Goal: Check status: Check status

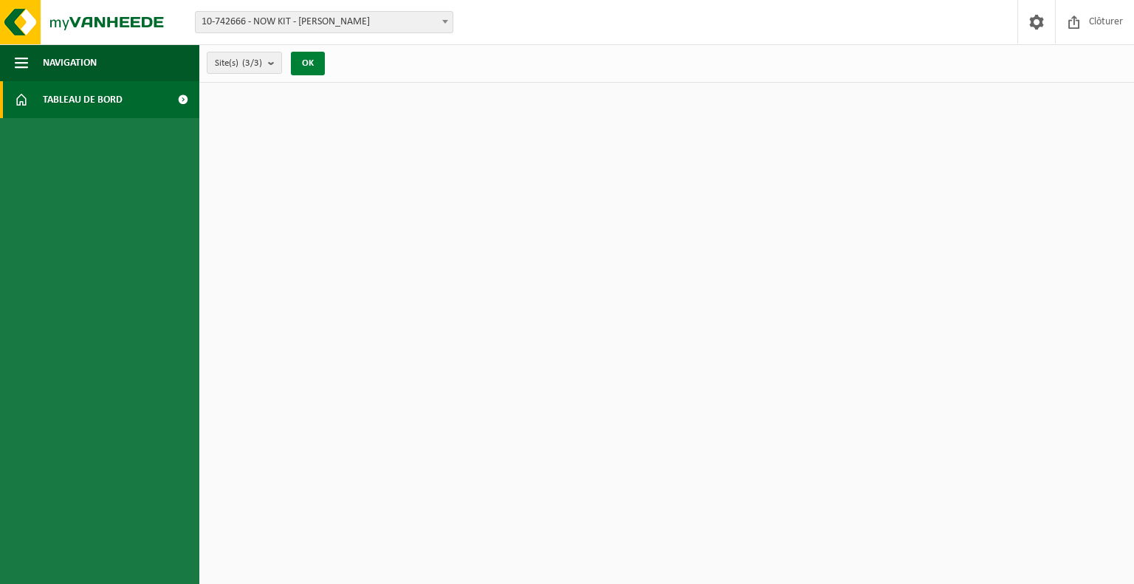
click at [313, 66] on button "OK" at bounding box center [308, 64] width 34 height 24
click at [62, 64] on span "Navigation" at bounding box center [70, 62] width 54 height 37
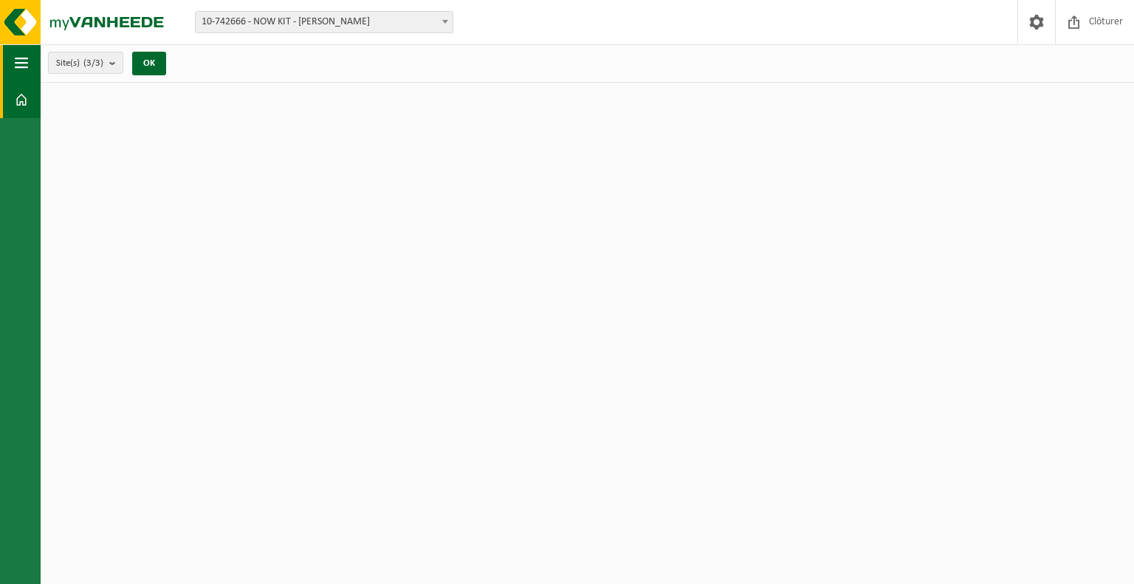
click at [13, 61] on button "Navigation" at bounding box center [20, 62] width 41 height 37
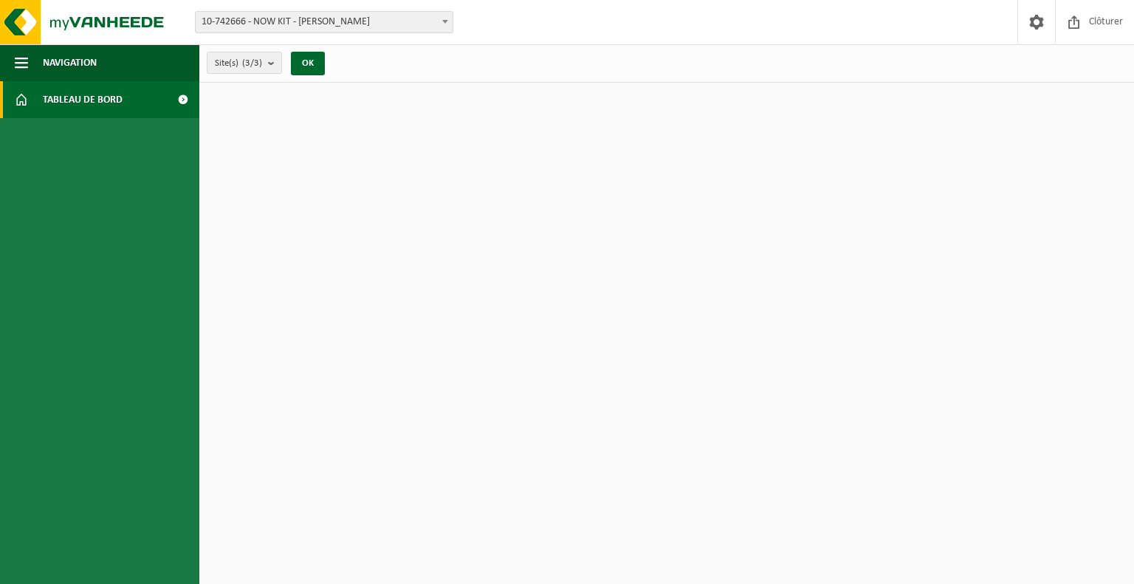
click at [39, 97] on link "Tableau de bord" at bounding box center [99, 99] width 199 height 37
click at [399, 32] on body "Site: 10-742666 - NOW KIT - HYON 10-742673 - NOW KIT - CHANTIER OSTENDE - OOSTE…" at bounding box center [567, 41] width 1134 height 83
click at [343, 26] on span "10-742666 - NOW KIT - [PERSON_NAME]" at bounding box center [324, 22] width 257 height 21
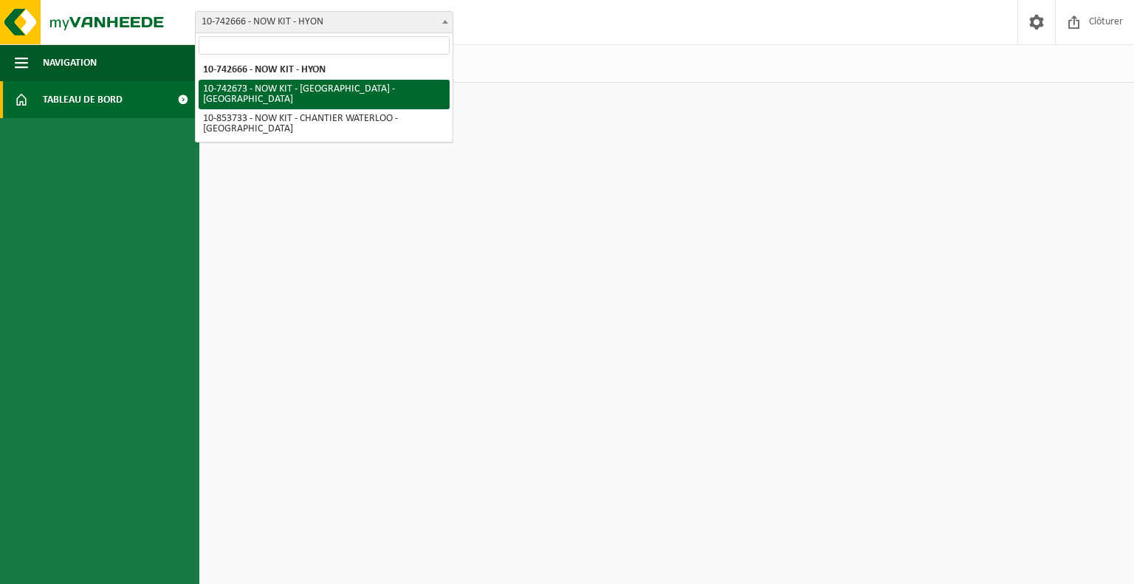
select select "111556"
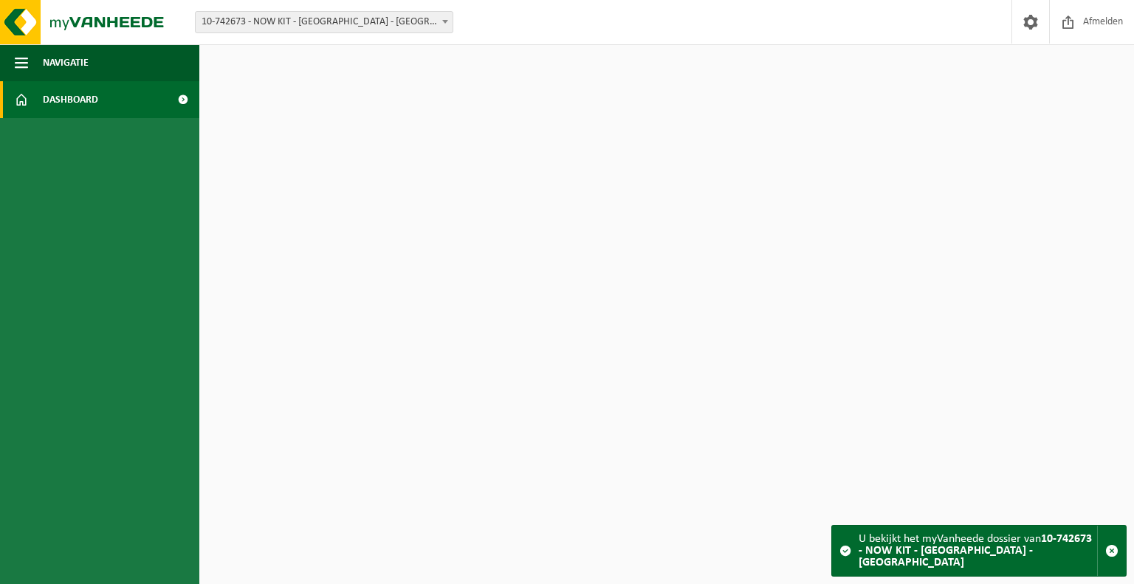
click at [360, 27] on span "10-742673 - NOW KIT - [GEOGRAPHIC_DATA] - [GEOGRAPHIC_DATA]" at bounding box center [324, 22] width 257 height 21
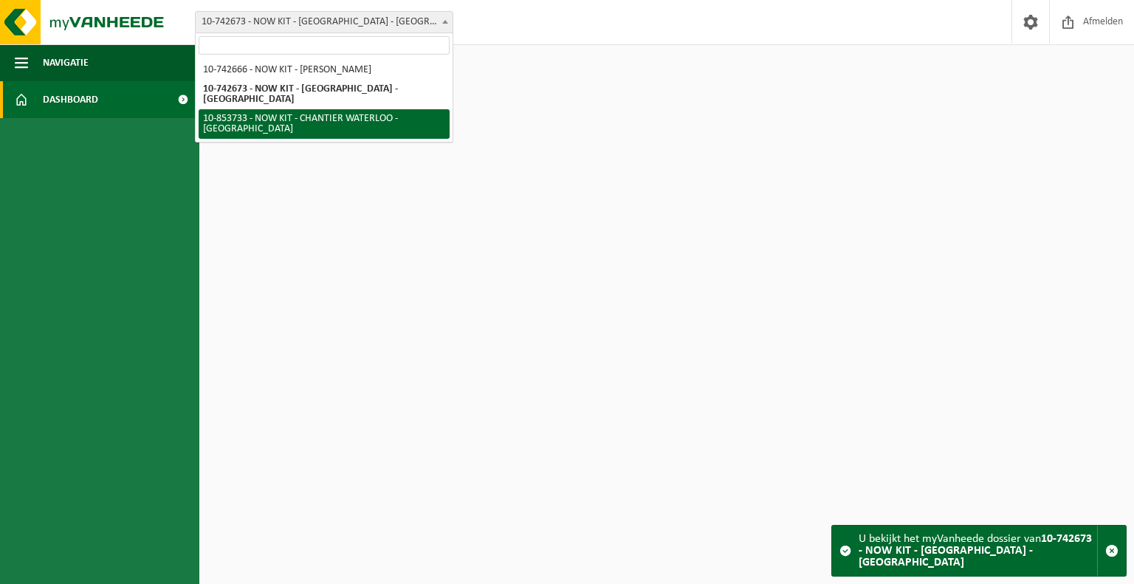
select select "111559"
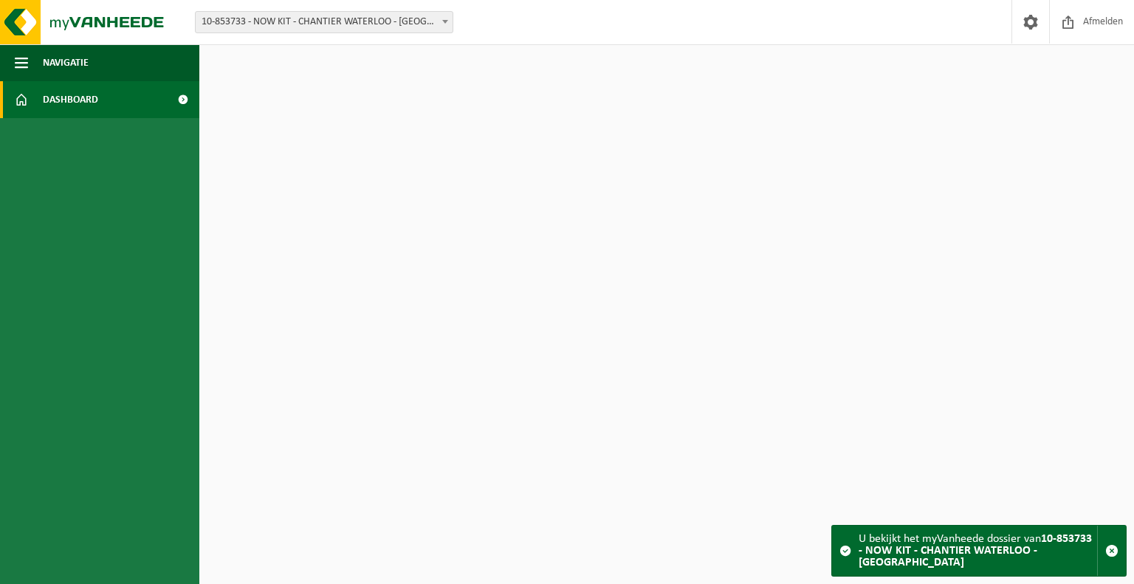
click at [397, 34] on div "Vestiging: 10-742666 - NOW KIT - [PERSON_NAME] 10-742673 - NOW KIT - [GEOGRAPHI…" at bounding box center [567, 22] width 1134 height 45
click at [396, 22] on span "10-853733 - NOW KIT - CHANTIER WATERLOO - [GEOGRAPHIC_DATA]" at bounding box center [324, 22] width 257 height 21
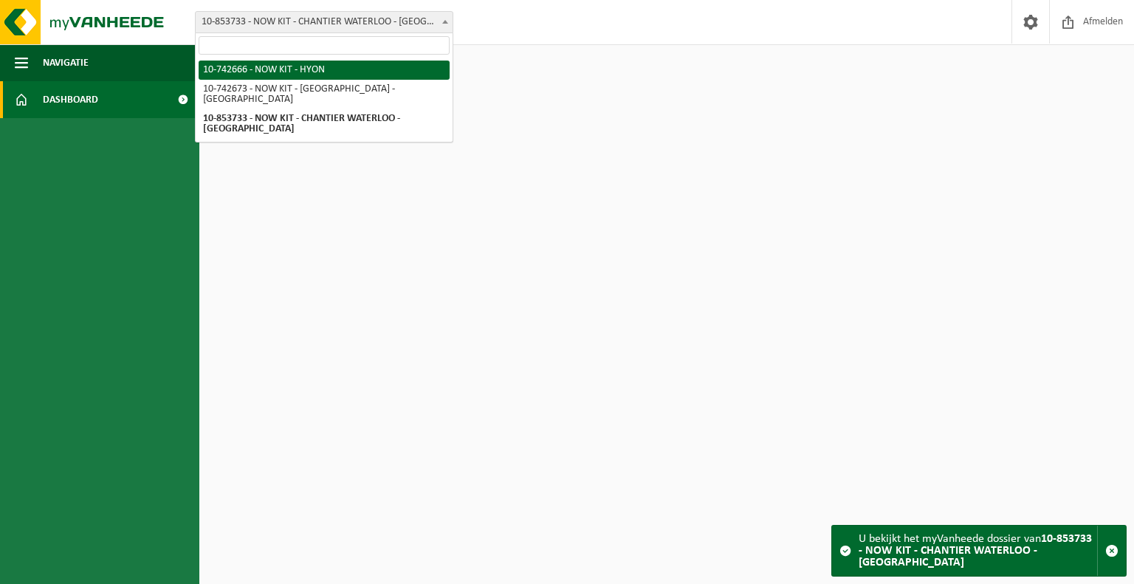
select select "111555"
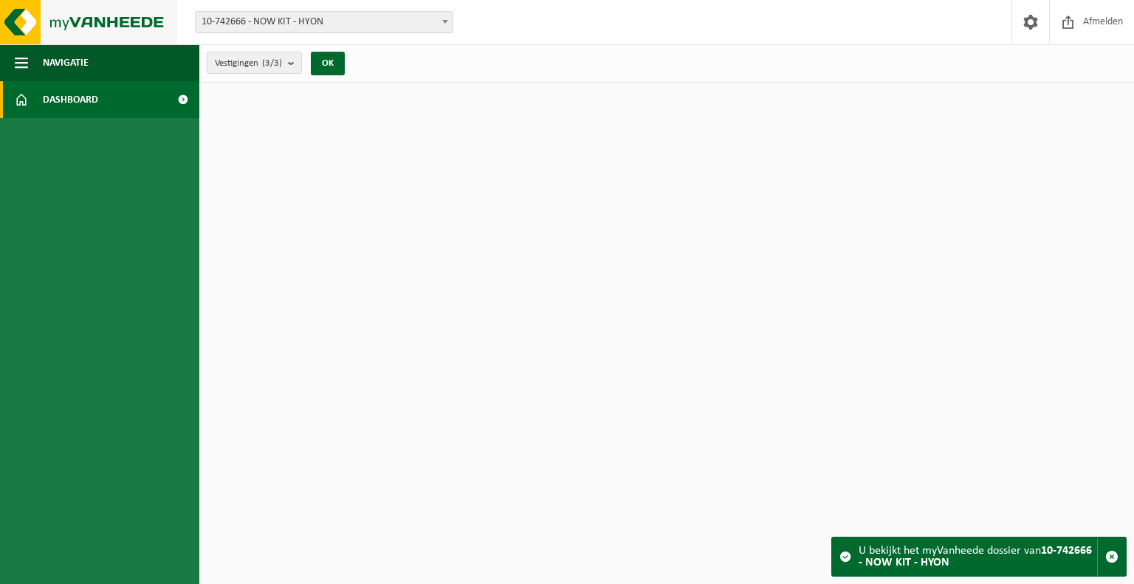
click at [76, 34] on img at bounding box center [88, 22] width 177 height 44
